Goal: Task Accomplishment & Management: Complete application form

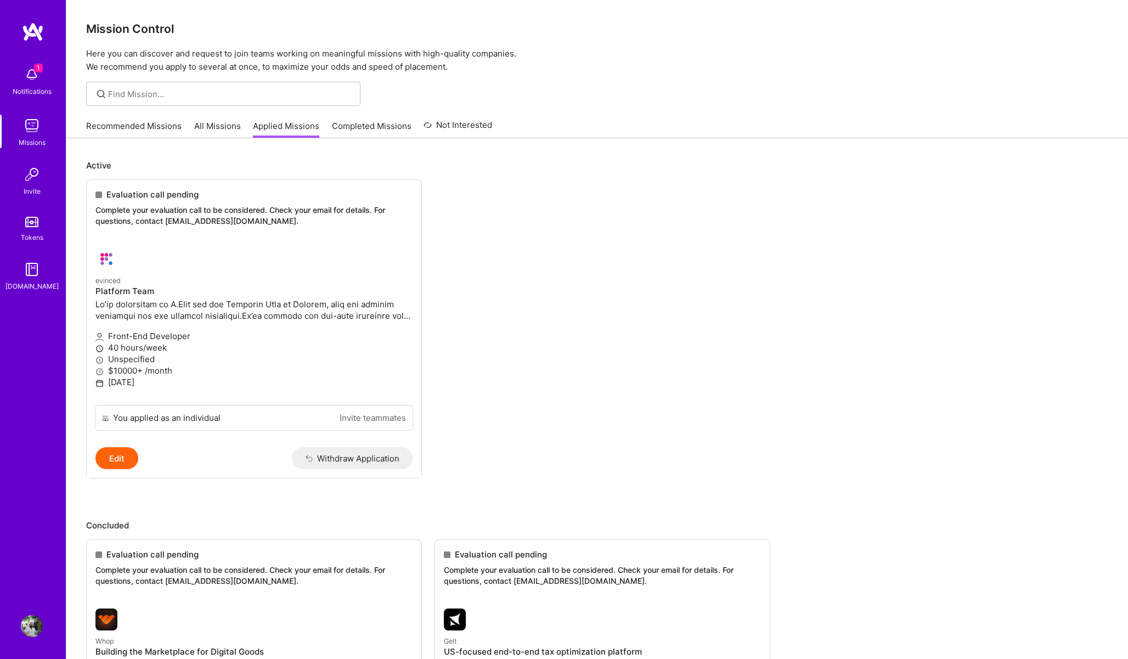
scroll to position [67, 0]
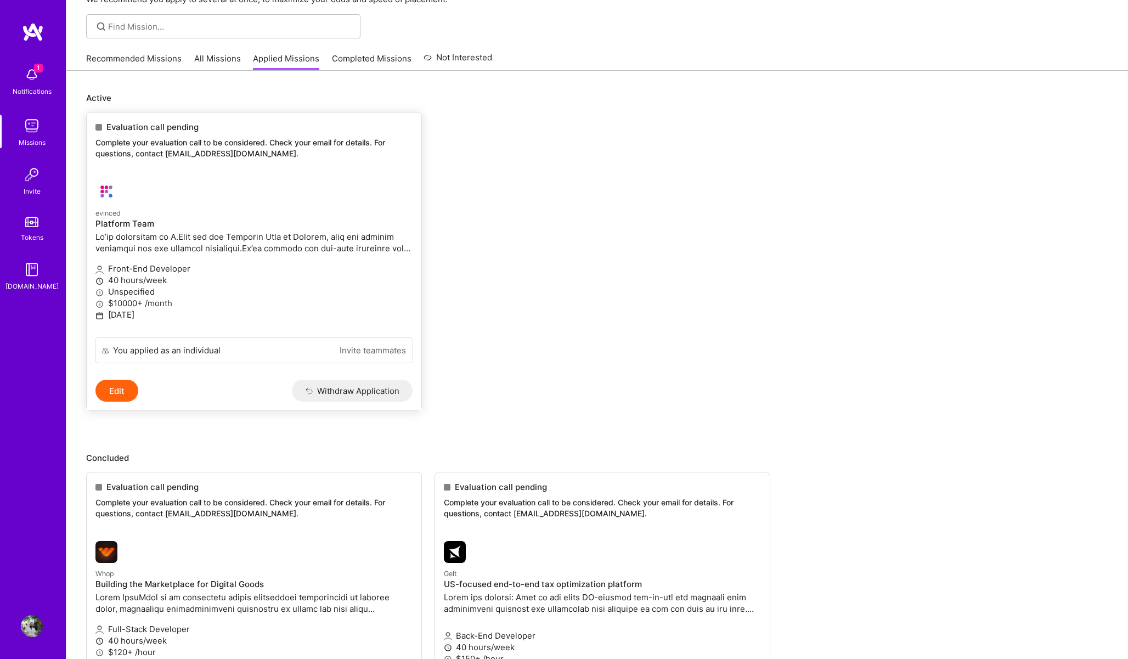
click at [190, 221] on h4 "Platform Team" at bounding box center [253, 224] width 317 height 10
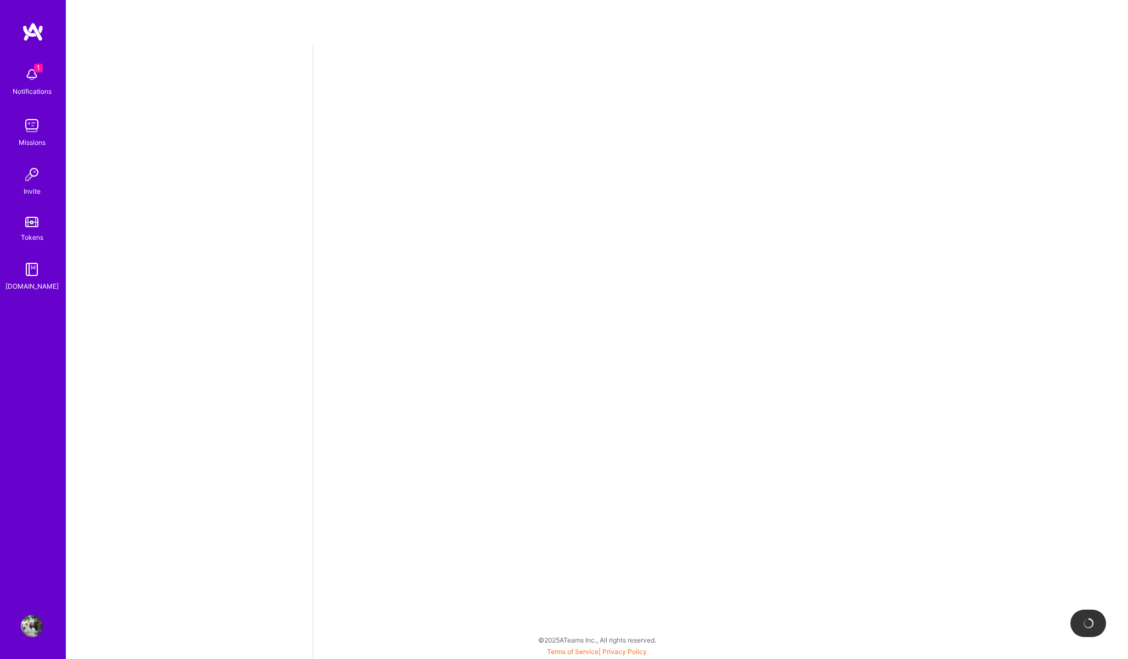
click at [39, 82] on img at bounding box center [32, 75] width 22 height 22
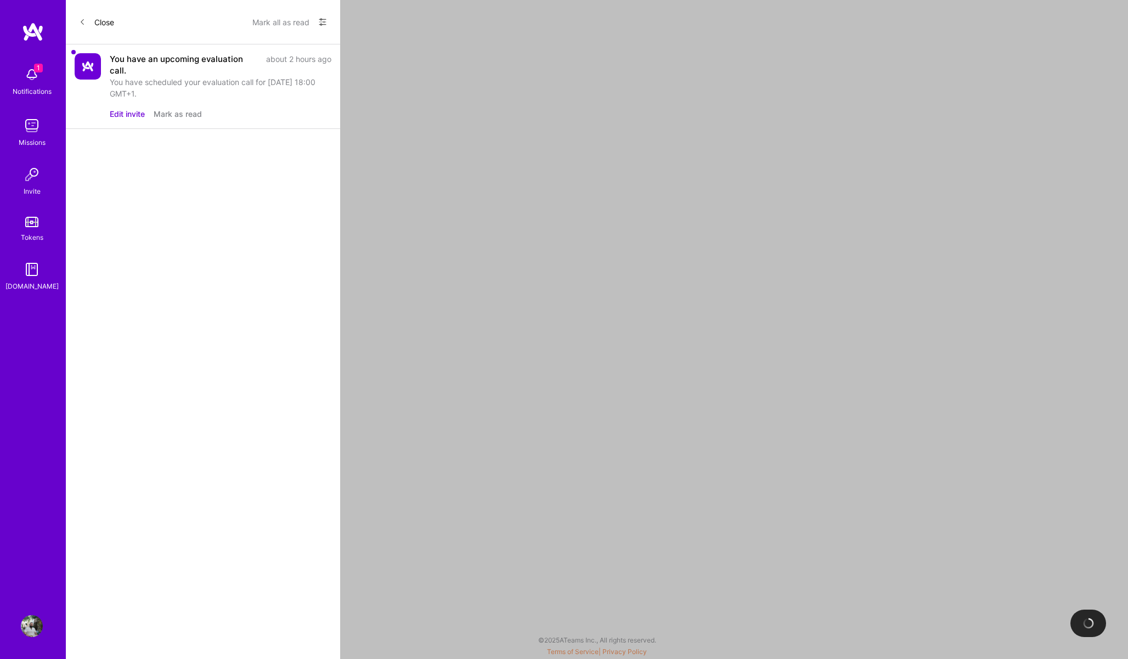
click at [235, 58] on div "You have an upcoming evaluation call." at bounding box center [185, 64] width 150 height 23
select select "GB"
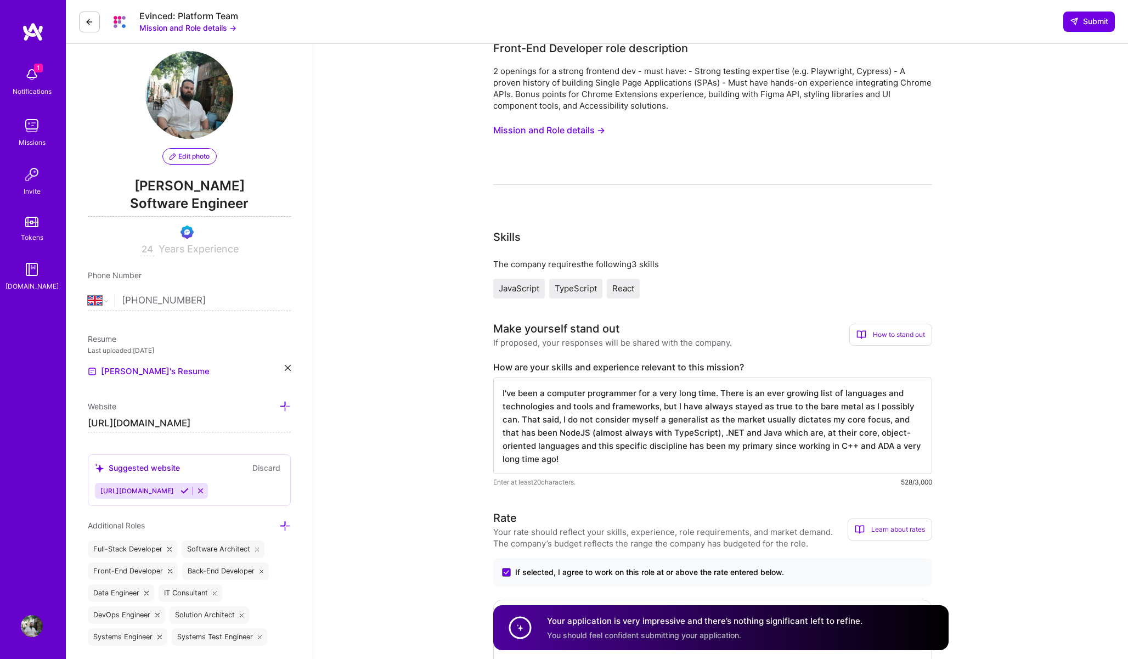
scroll to position [15, 0]
